Goal: Task Accomplishment & Management: Use online tool/utility

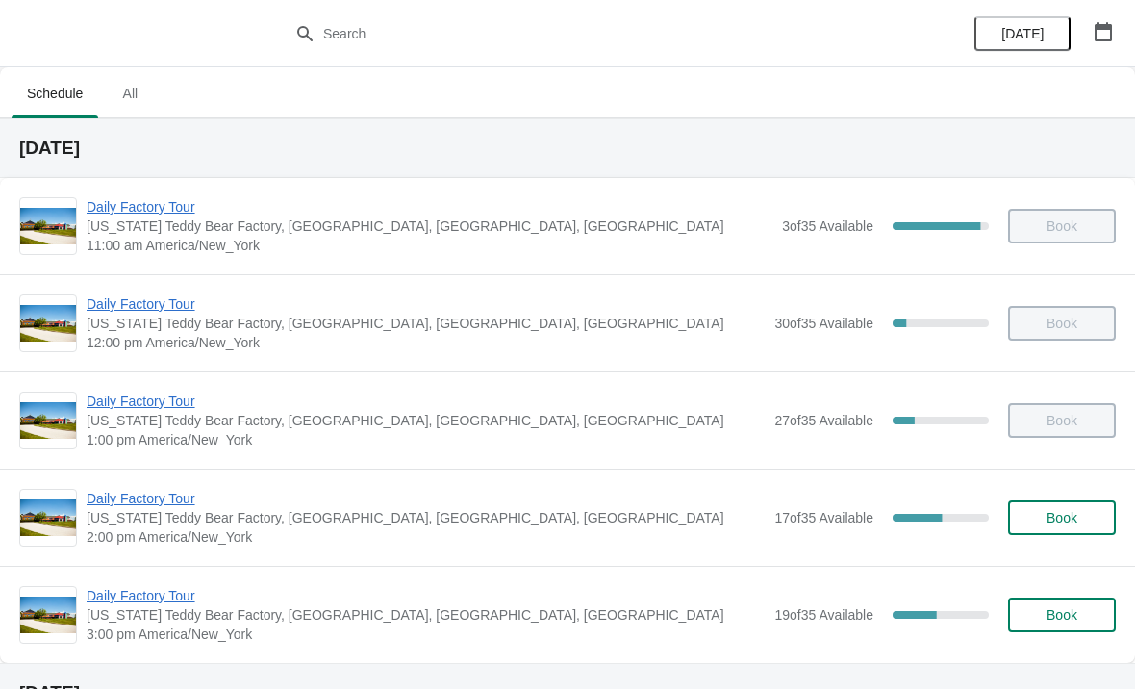
click at [135, 498] on span "Daily Factory Tour" at bounding box center [426, 498] width 678 height 19
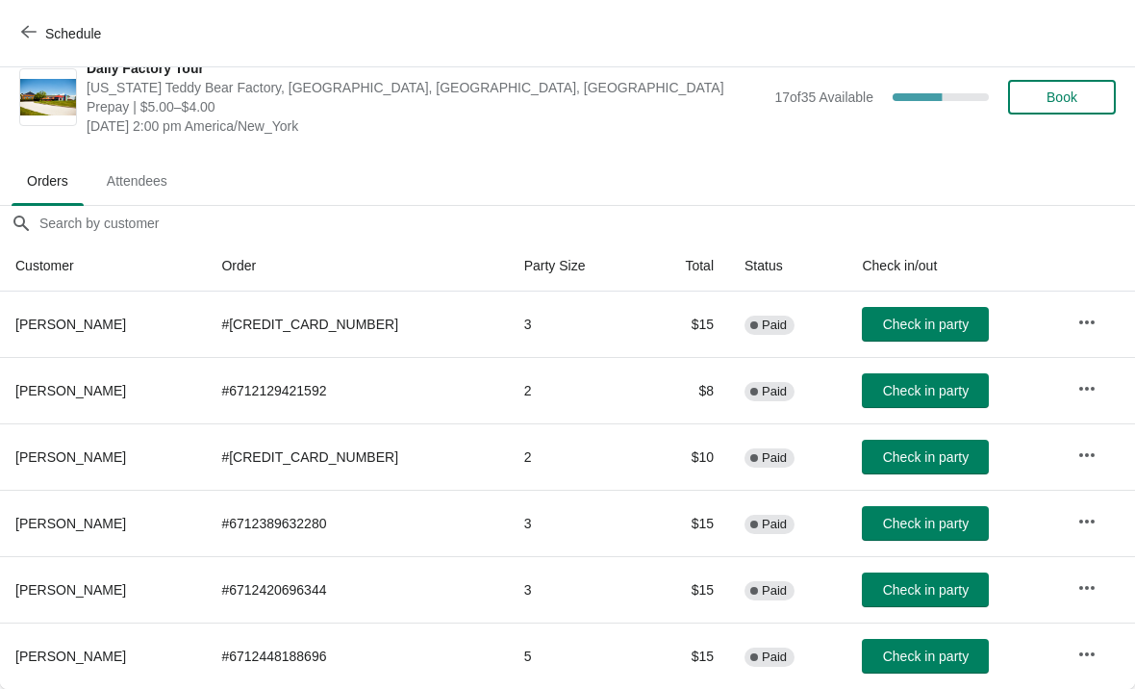
scroll to position [28, 0]
click at [903, 457] on span "Check in party" at bounding box center [926, 456] width 86 height 15
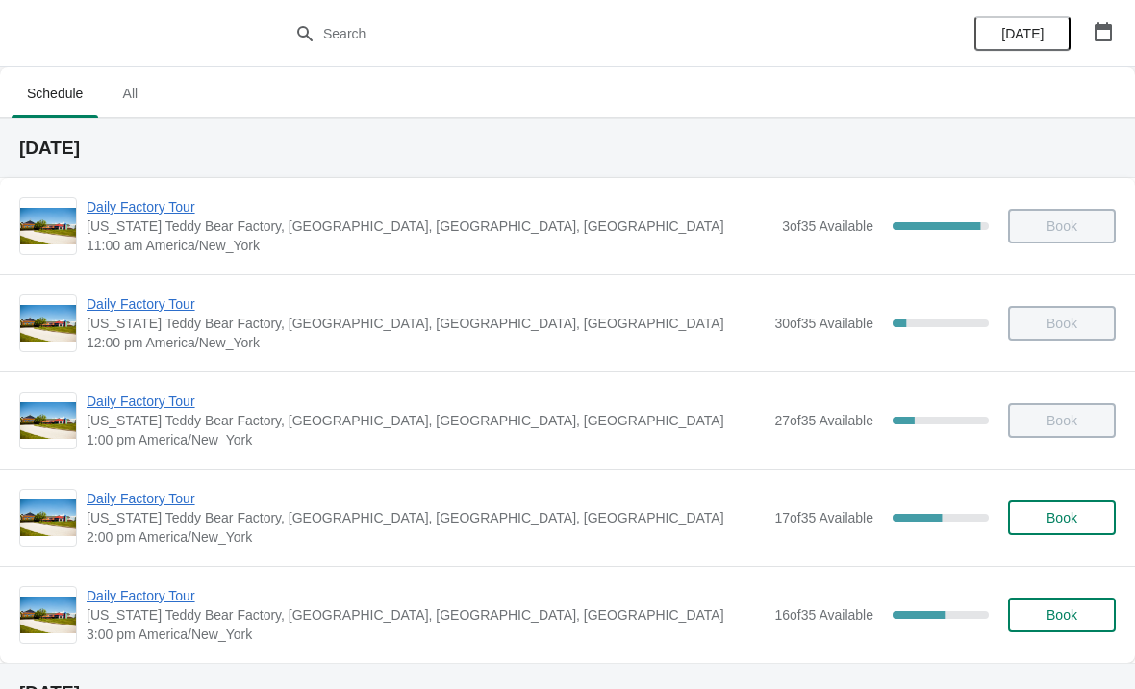
click at [160, 503] on span "Daily Factory Tour" at bounding box center [426, 498] width 678 height 19
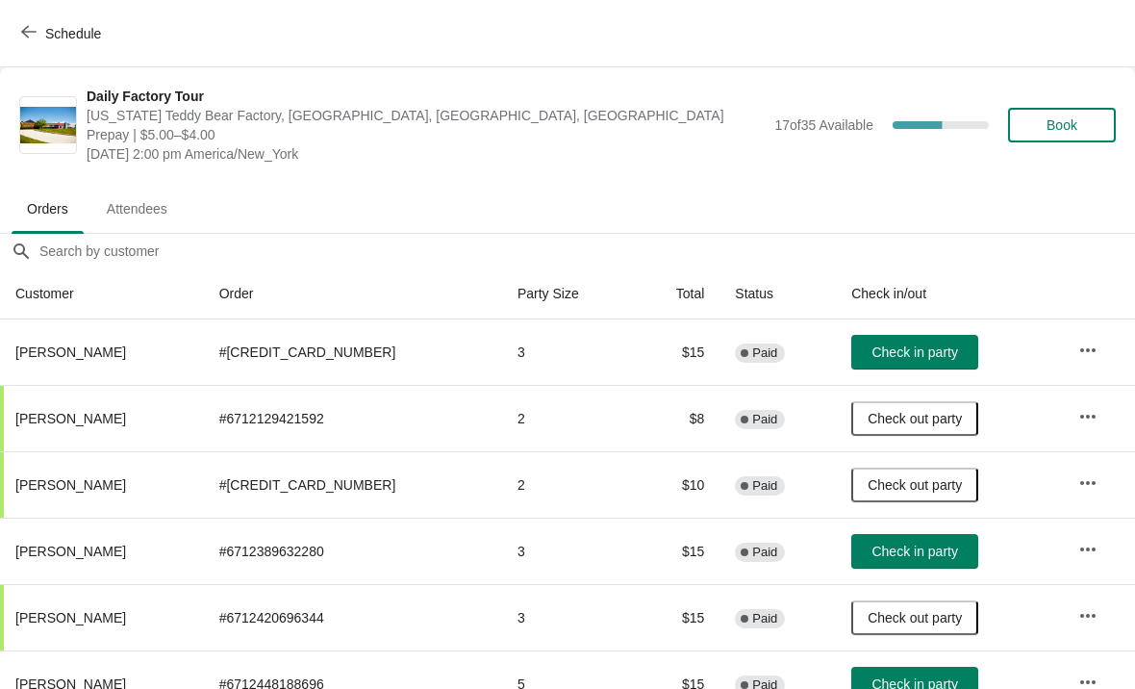
click at [27, 43] on button "Schedule" at bounding box center [63, 33] width 107 height 35
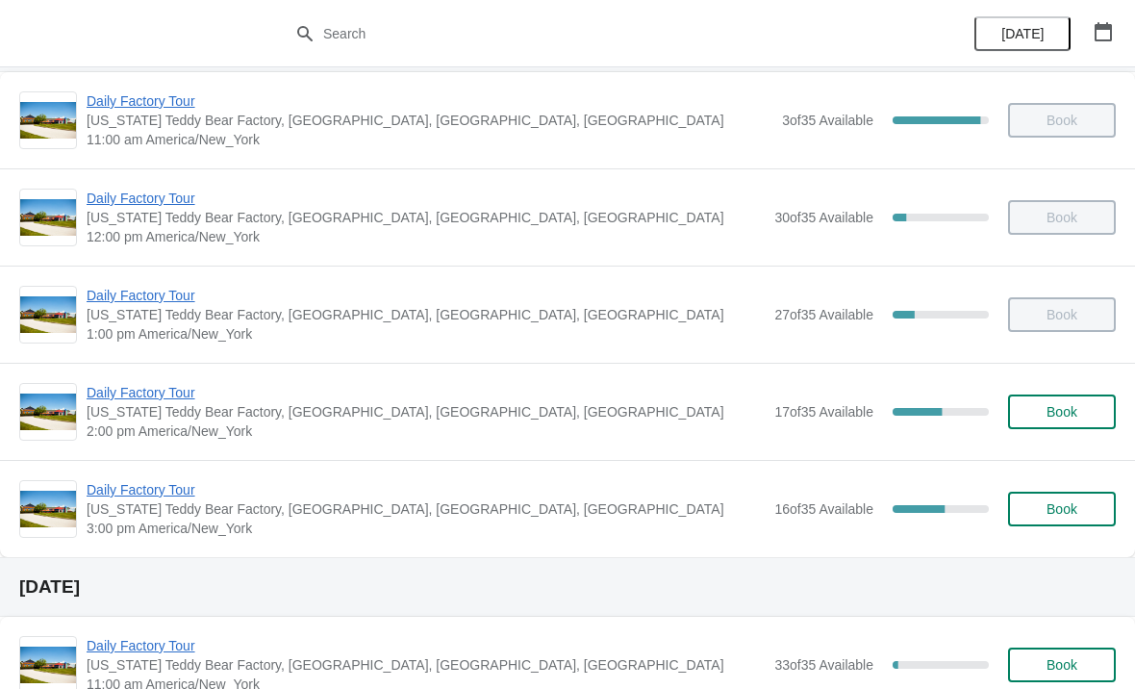
scroll to position [107, 0]
click at [178, 394] on span "Daily Factory Tour" at bounding box center [426, 391] width 678 height 19
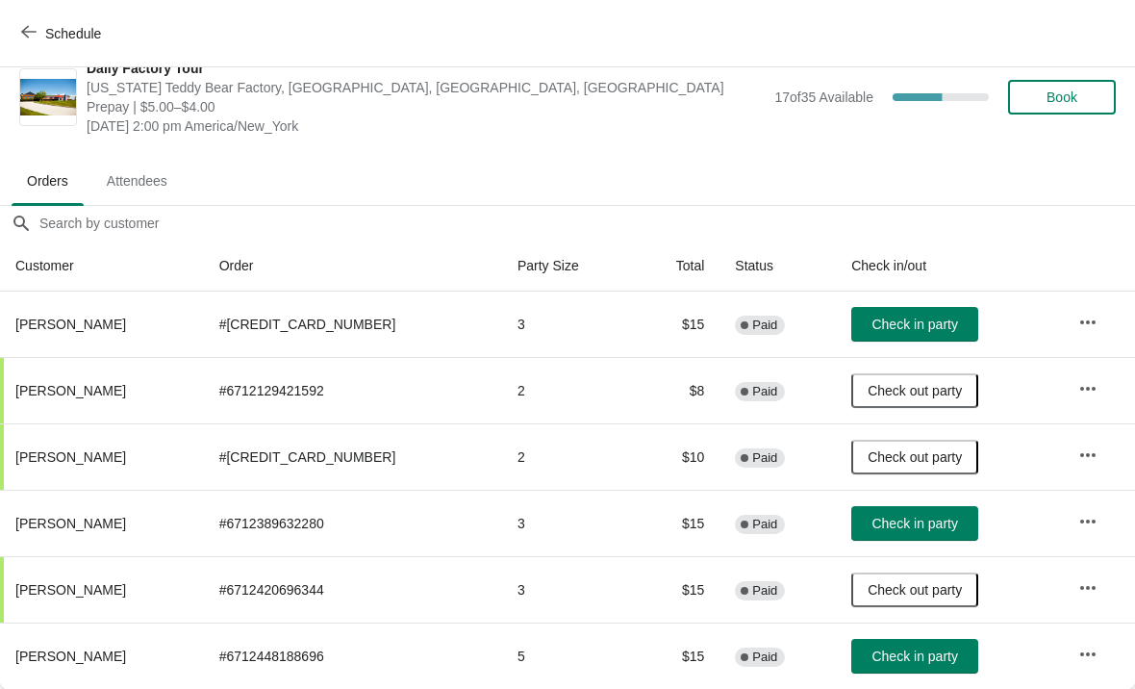
scroll to position [28, 0]
click at [878, 530] on span "Check in party" at bounding box center [915, 523] width 86 height 15
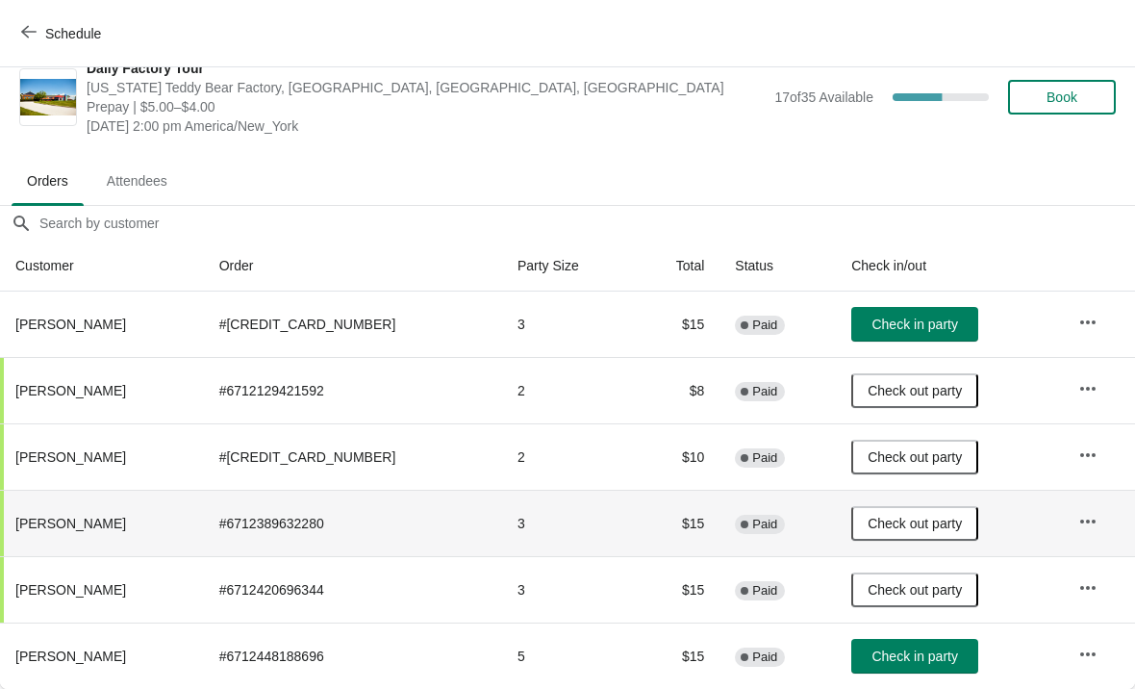
click at [908, 654] on span "Check in party" at bounding box center [915, 656] width 86 height 15
